Goal: Task Accomplishment & Management: Manage account settings

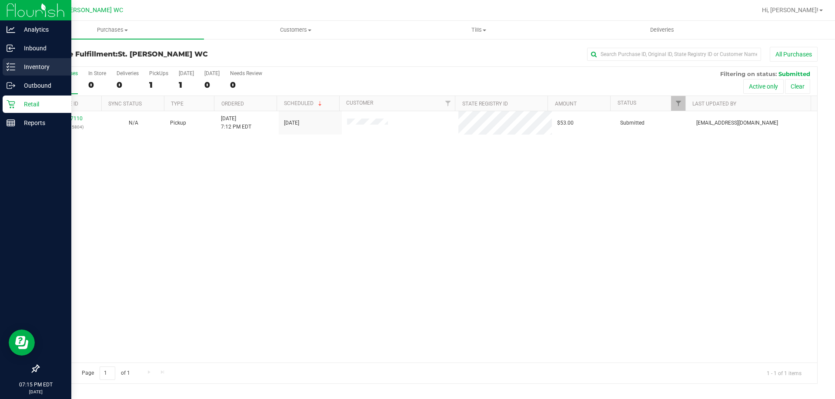
click at [10, 67] on line at bounding box center [12, 67] width 5 height 0
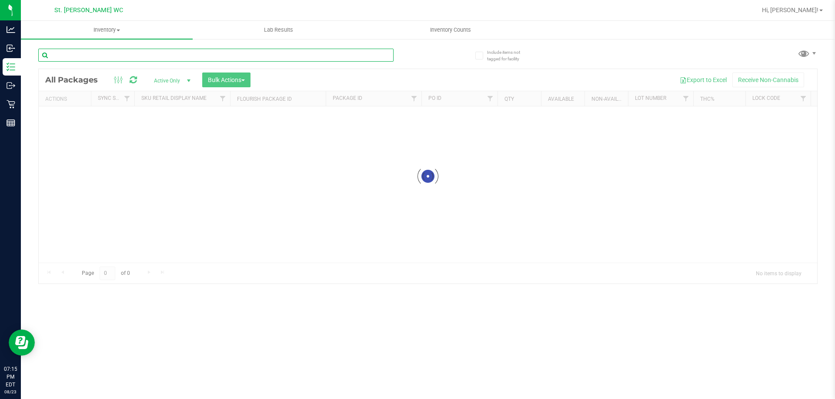
click at [116, 58] on div "Inventory All packages All inventory Waste log Create inventory Lab Results Inv…" at bounding box center [428, 210] width 814 height 379
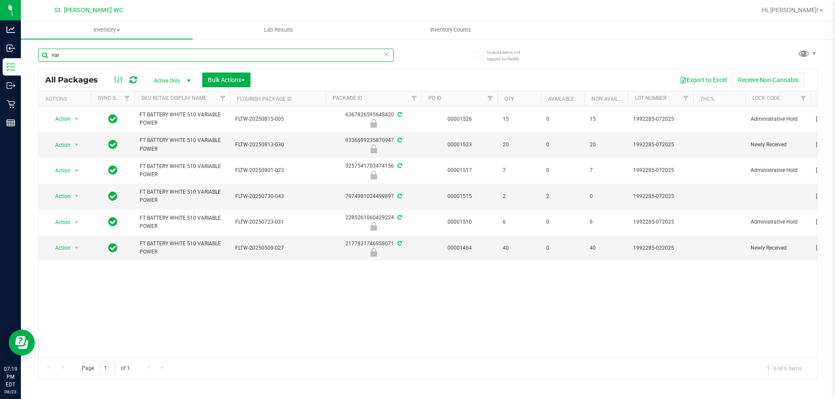
drag, startPoint x: 43, startPoint y: 53, endPoint x: 36, endPoint y: 53, distance: 6.5
click at [37, 53] on div "Include items not tagged for facility var All Packages Active Only Active Only …" at bounding box center [428, 170] width 814 height 265
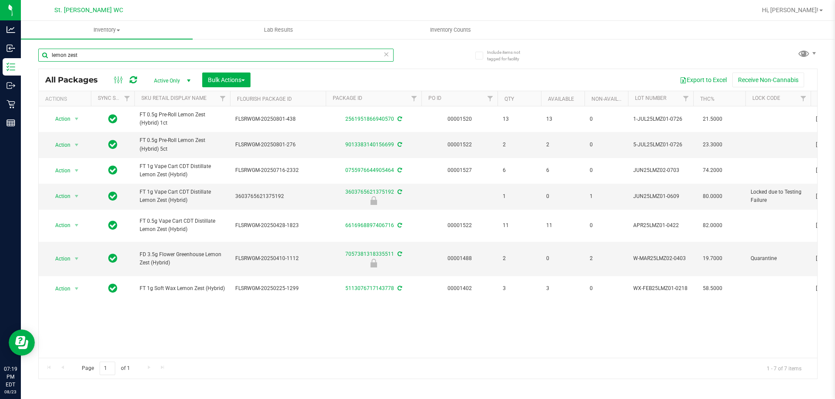
type input "lemon zest"
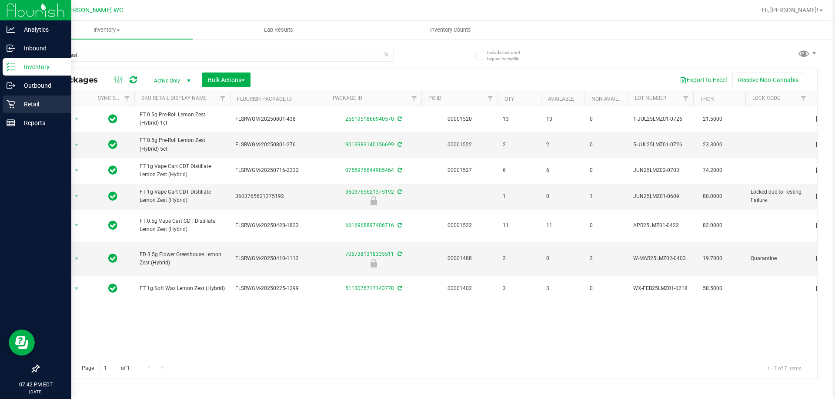
click at [22, 109] on p "Retail" at bounding box center [41, 104] width 52 height 10
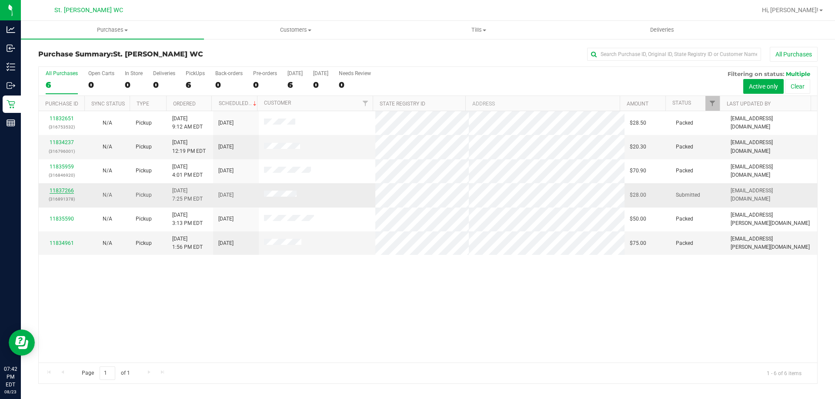
click at [56, 191] on link "11837266" at bounding box center [62, 191] width 24 height 6
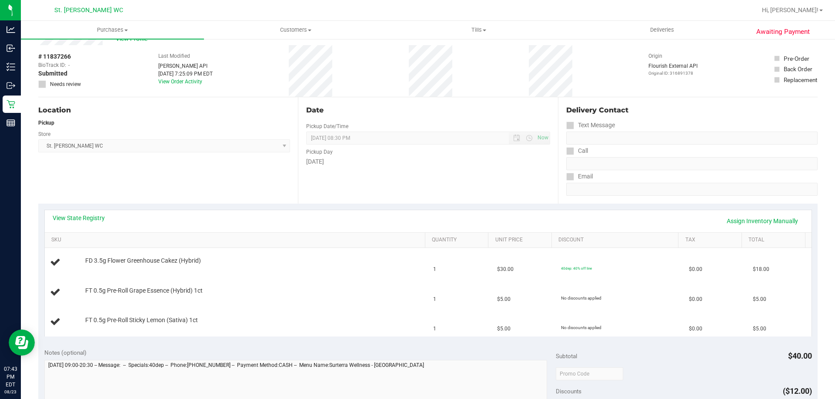
scroll to position [43, 0]
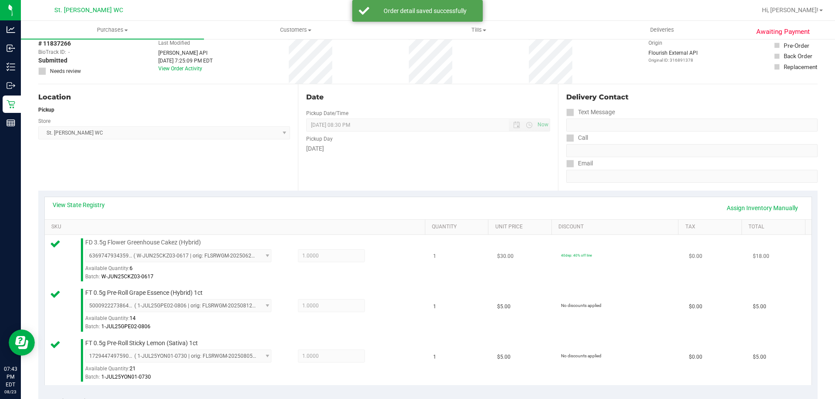
click at [365, 242] on div "FD 3.5g Flower Greenhouse Cakez (Hybrid) 6369747934359994 ( W-JUN25CKZ03-0617 |…" at bounding box center [251, 260] width 340 height 43
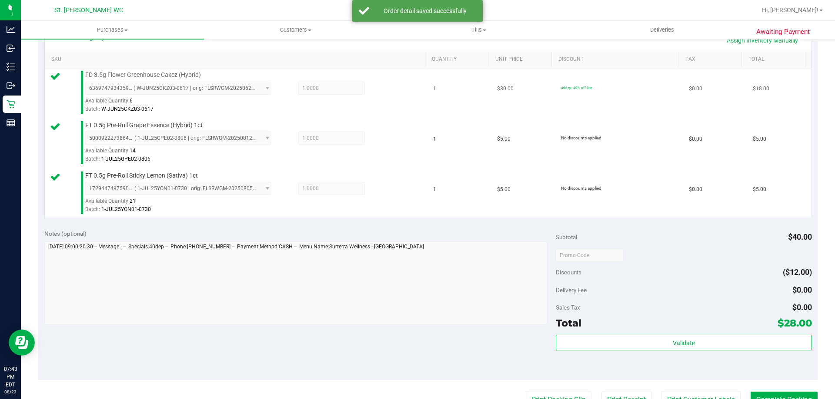
scroll to position [257, 0]
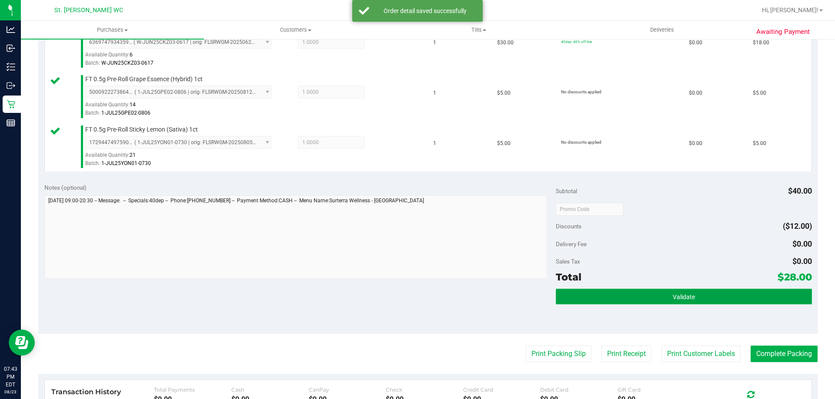
click at [659, 304] on button "Validate" at bounding box center [684, 297] width 256 height 16
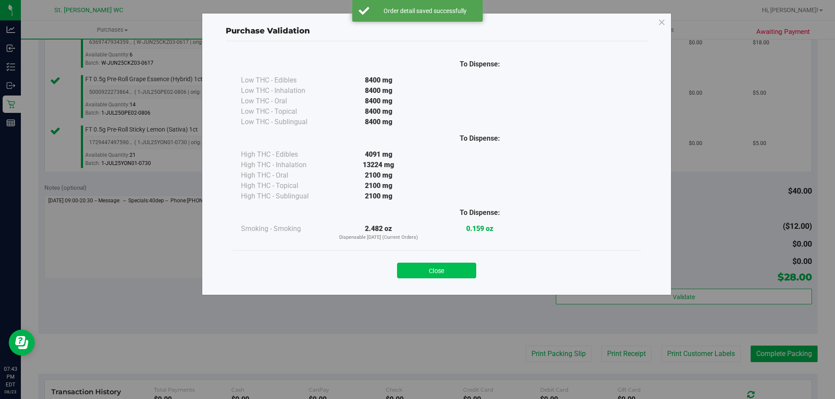
click at [472, 273] on button "Close" at bounding box center [436, 271] width 79 height 16
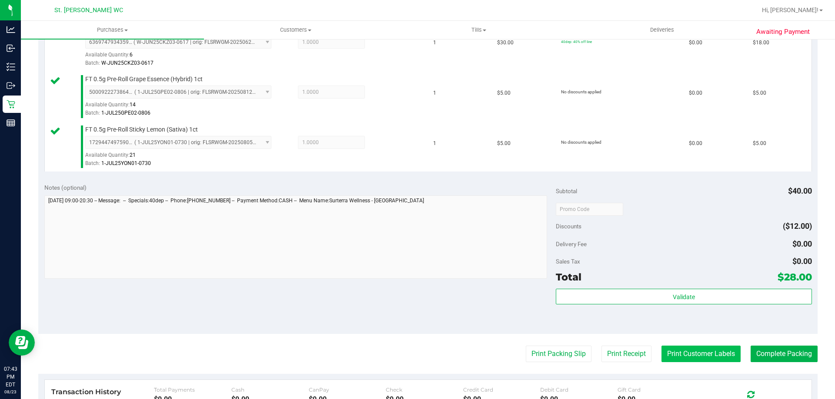
click at [718, 359] on button "Print Customer Labels" at bounding box center [700, 354] width 79 height 17
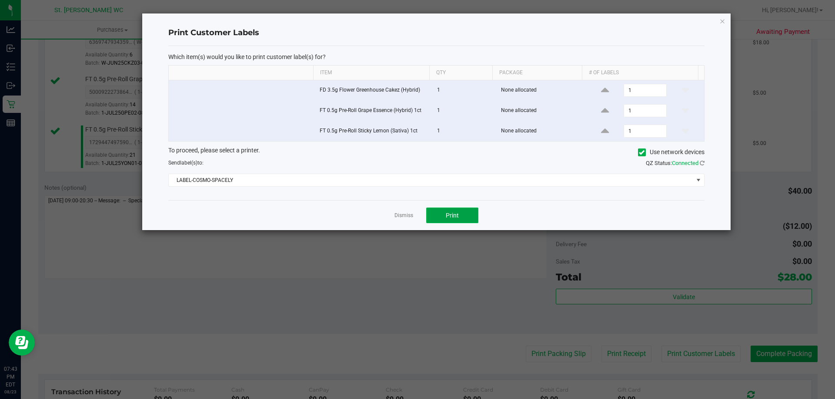
click at [439, 216] on button "Print" at bounding box center [452, 216] width 52 height 16
click at [720, 21] on icon "button" at bounding box center [722, 21] width 6 height 10
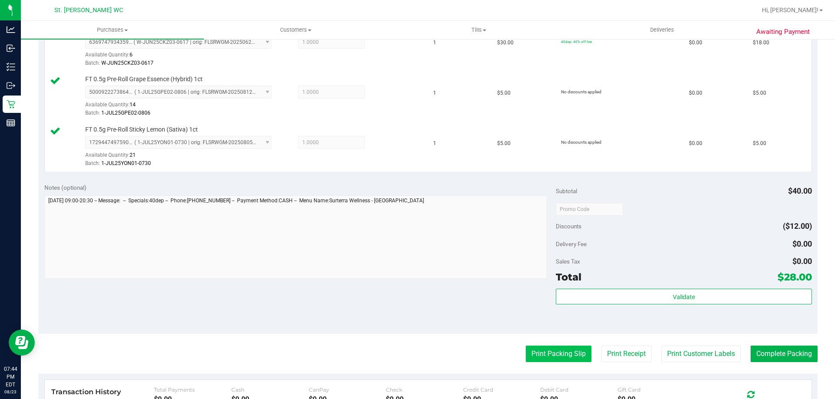
click at [550, 351] on button "Print Packing Slip" at bounding box center [559, 354] width 66 height 17
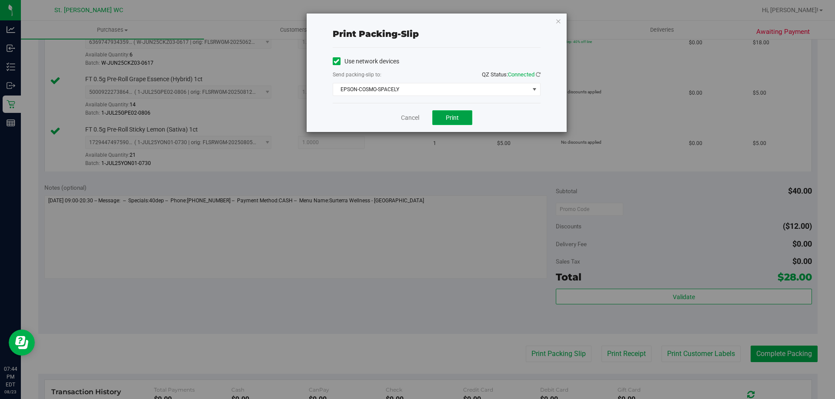
click at [462, 125] on button "Print" at bounding box center [452, 117] width 40 height 15
click at [558, 18] on icon "button" at bounding box center [558, 21] width 6 height 10
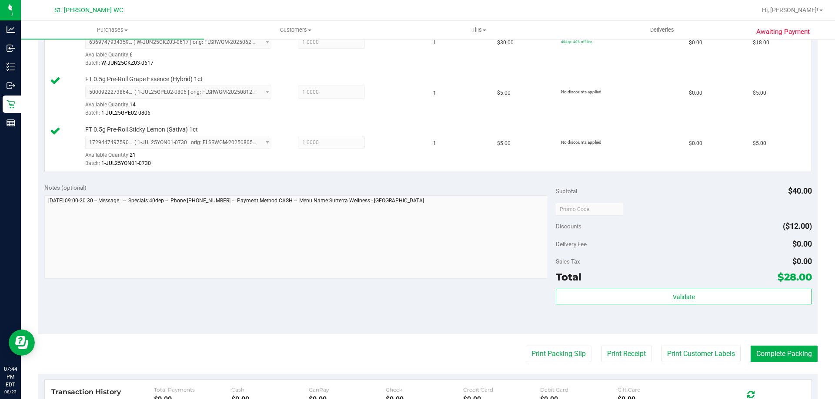
click at [648, 278] on div "Total $28.00" at bounding box center [684, 277] width 256 height 16
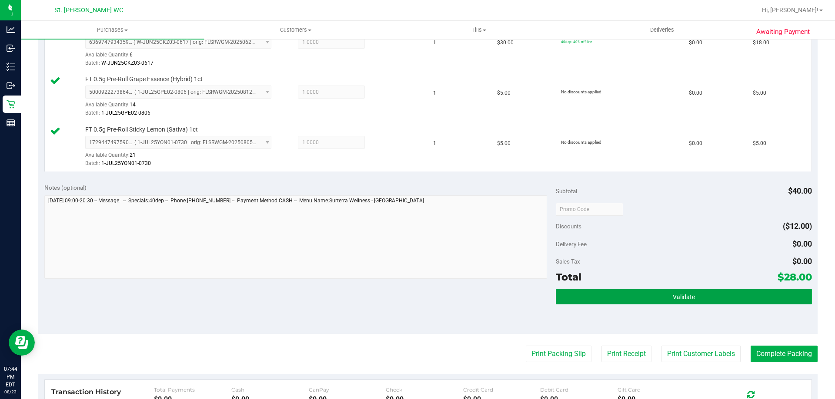
click at [599, 290] on button "Validate" at bounding box center [684, 297] width 256 height 16
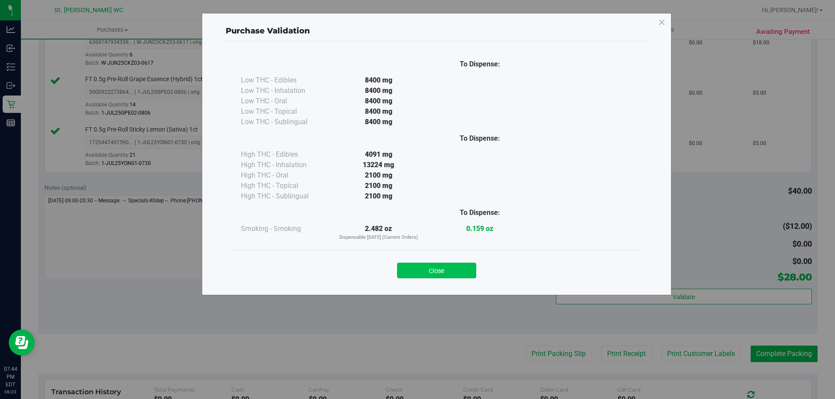
click at [459, 277] on button "Close" at bounding box center [436, 271] width 79 height 16
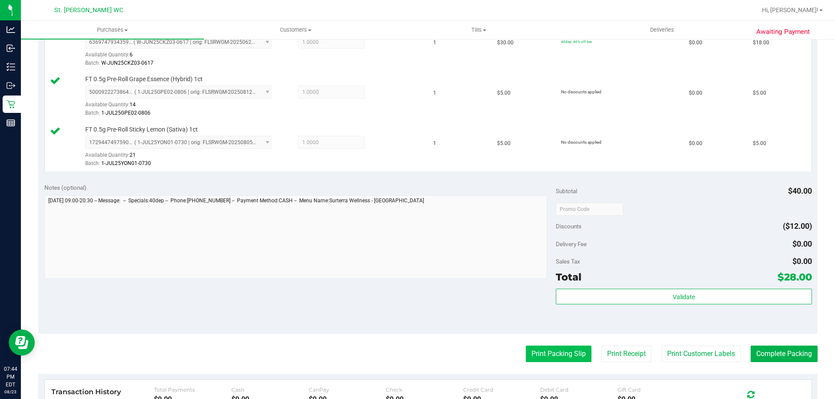
click at [551, 357] on button "Print Packing Slip" at bounding box center [559, 354] width 66 height 17
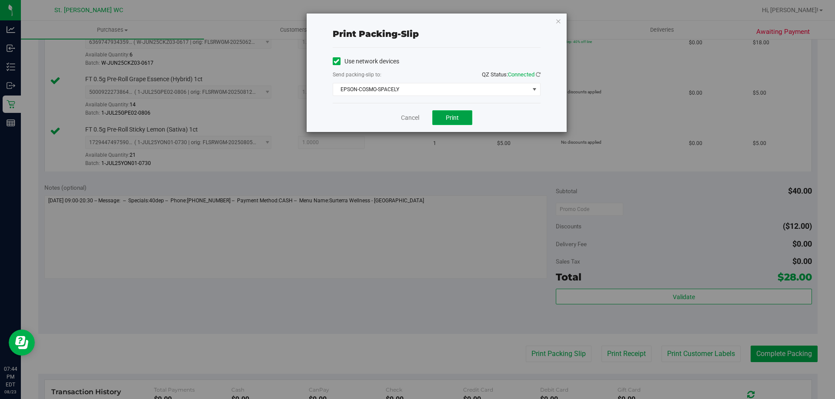
click at [452, 122] on button "Print" at bounding box center [452, 117] width 40 height 15
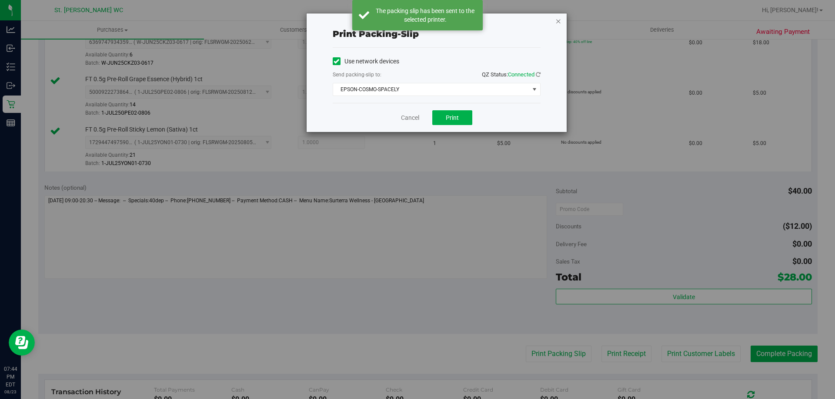
click at [557, 20] on icon "button" at bounding box center [558, 21] width 6 height 10
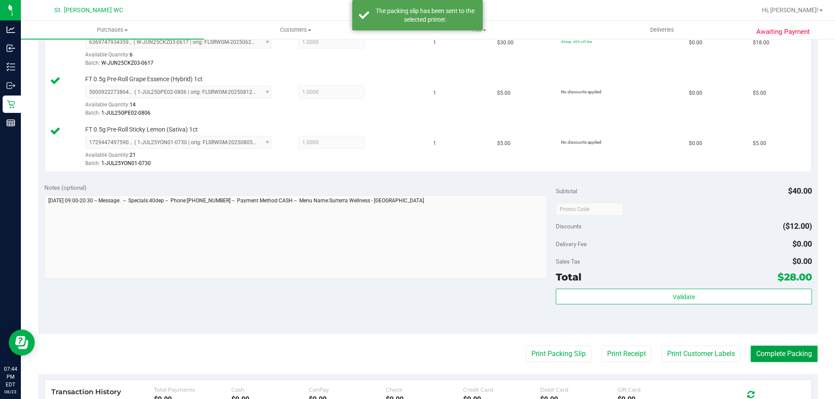
click at [772, 348] on button "Complete Packing" at bounding box center [783, 354] width 67 height 17
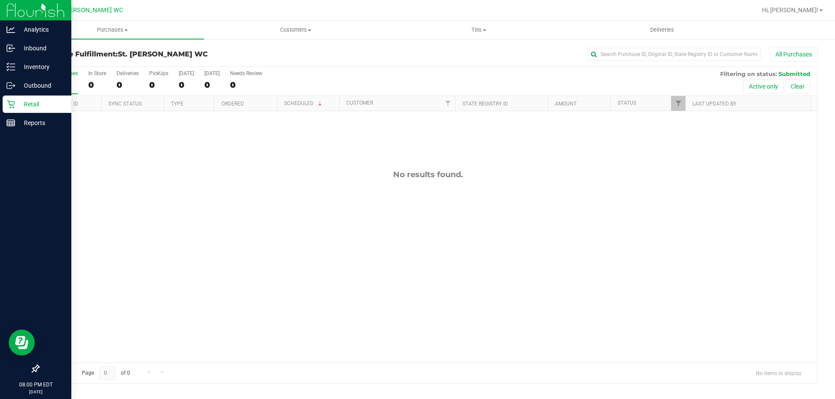
click at [12, 105] on icon at bounding box center [11, 104] width 9 height 9
